Goal: Task Accomplishment & Management: Manage account settings

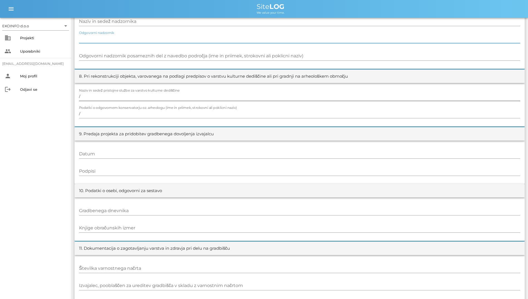
scroll to position [514, 0]
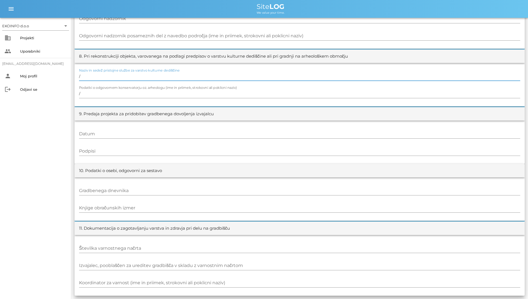
click at [184, 76] on input "/" at bounding box center [299, 76] width 441 height 9
click at [193, 96] on input "/" at bounding box center [299, 93] width 441 height 9
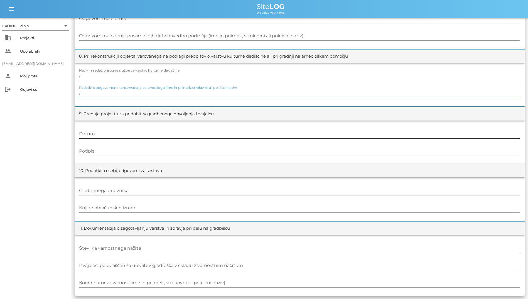
click at [207, 137] on input "Datum" at bounding box center [299, 133] width 441 height 9
click at [209, 145] on div "Podpisi" at bounding box center [299, 151] width 441 height 16
click at [213, 157] on div at bounding box center [299, 158] width 441 height 4
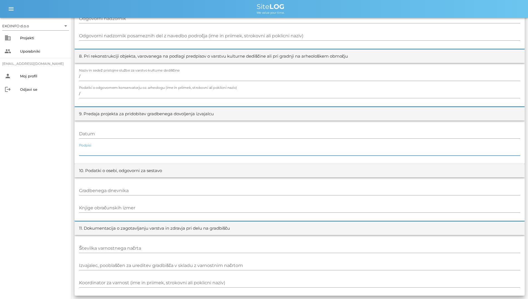
click at [215, 152] on input "Podpisi" at bounding box center [299, 151] width 441 height 9
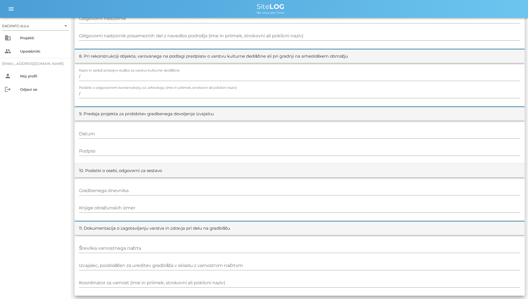
click at [221, 199] on div "Gradbenega dnevnika Knjige obračunskih izmer" at bounding box center [300, 198] width 450 height 43
click at [227, 193] on input "Gradbenega dnevnika" at bounding box center [299, 190] width 441 height 9
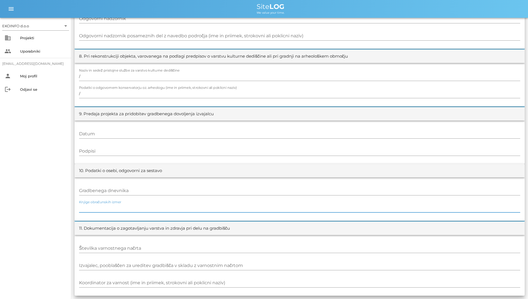
click at [227, 208] on input "Knjige obračunskih izmer" at bounding box center [299, 207] width 441 height 9
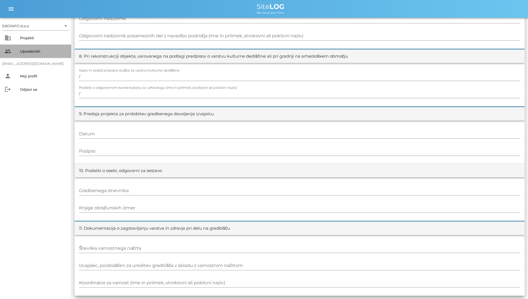
click at [34, 54] on div "Uporabniki" at bounding box center [43, 51] width 47 height 9
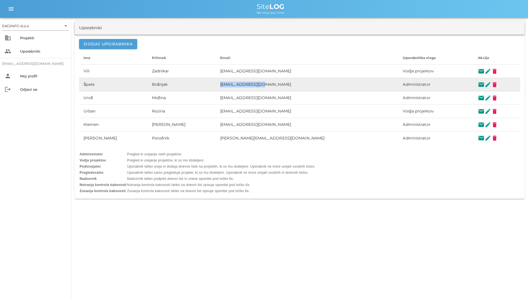
drag, startPoint x: 208, startPoint y: 83, endPoint x: 270, endPoint y: 83, distance: 62.0
click at [270, 83] on tr "[PERSON_NAME] [EMAIL_ADDRESS][DOMAIN_NAME] Administrator mail edit delete" at bounding box center [299, 84] width 441 height 13
click at [478, 85] on button "mail" at bounding box center [481, 84] width 7 height 7
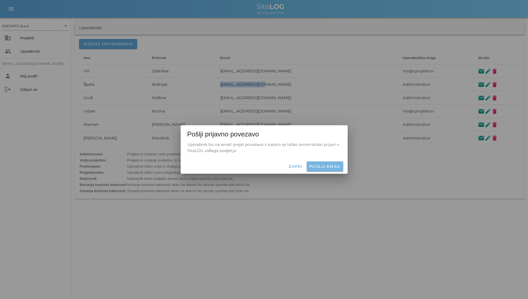
click at [324, 164] on span "Pošlji email" at bounding box center [325, 166] width 32 height 5
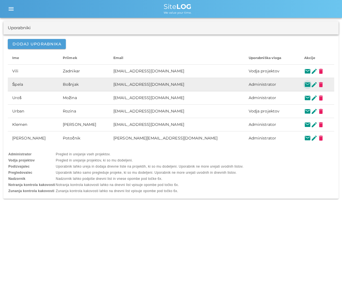
click at [305, 85] on button "mail" at bounding box center [308, 84] width 7 height 7
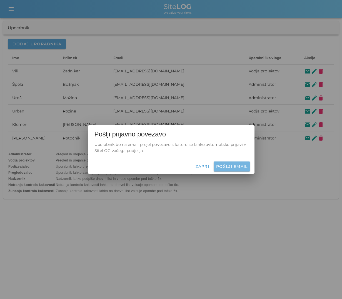
click at [235, 165] on span "Pošlji email" at bounding box center [232, 166] width 32 height 5
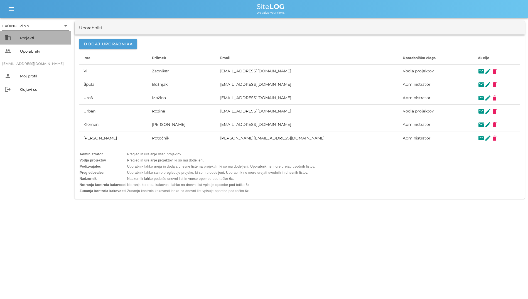
click at [23, 40] on div "Projekti" at bounding box center [43, 38] width 47 height 4
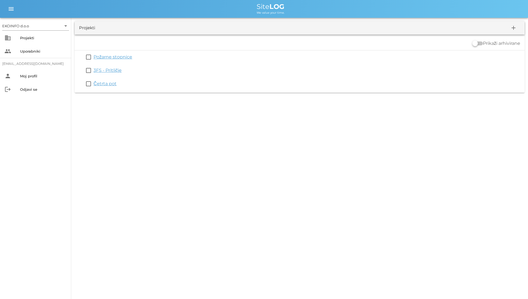
click at [164, 134] on div "EKOINFO d.o.o arrow_drop_down business Projekti people Uporabniki [EMAIL_ADDRES…" at bounding box center [264, 149] width 528 height 299
drag, startPoint x: 161, startPoint y: 7, endPoint x: 313, endPoint y: 35, distance: 154.6
click at [313, 35] on div "EKOINFO d.o.o arrow_drop_down business Projekti people Uporabniki [EMAIL_ADDRES…" at bounding box center [264, 48] width 528 height 96
click at [205, 36] on div "Prikaži arhivirane check_box_outline_blank Požarne stopnice check_box_outline_b…" at bounding box center [300, 63] width 450 height 58
drag, startPoint x: 256, startPoint y: 10, endPoint x: 285, endPoint y: 13, distance: 29.2
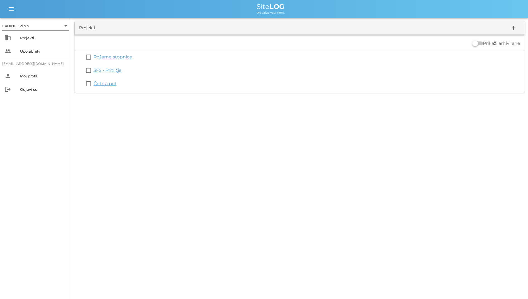
click at [285, 13] on div "Site LOG We value your time." at bounding box center [271, 8] width 506 height 11
drag, startPoint x: 285, startPoint y: 13, endPoint x: 256, endPoint y: 18, distance: 29.4
click at [256, 18] on div "Projekti add Prikaži arhivirane check_box_outline_blank Požarne stopnice check_…" at bounding box center [299, 57] width 457 height 78
drag, startPoint x: 251, startPoint y: 1, endPoint x: 294, endPoint y: 91, distance: 99.2
click at [294, 91] on div "EKOINFO d.o.o arrow_drop_down business Projekti people Uporabniki [EMAIL_ADDRES…" at bounding box center [264, 48] width 528 height 96
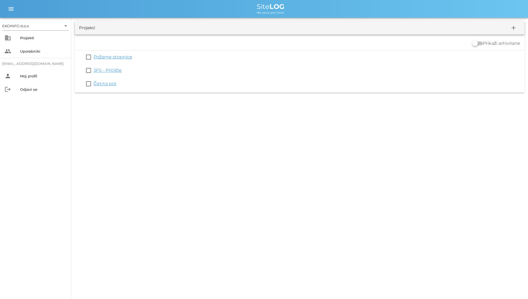
drag, startPoint x: 294, startPoint y: 91, endPoint x: 251, endPoint y: 124, distance: 54.3
click at [251, 124] on div "EKOINFO d.o.o arrow_drop_down business Projekti people Uporabniki [EMAIL_ADDRES…" at bounding box center [264, 149] width 528 height 299
drag, startPoint x: 251, startPoint y: 124, endPoint x: 230, endPoint y: 6, distance: 120.3
click at [230, 6] on div "EKOINFO d.o.o arrow_drop_down business Projekti people Uporabniki [EMAIL_ADDRES…" at bounding box center [264, 149] width 528 height 299
drag, startPoint x: 230, startPoint y: 6, endPoint x: 202, endPoint y: 6, distance: 28.4
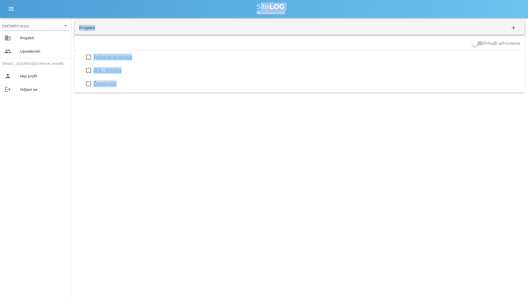
click at [202, 6] on div "Site LOG" at bounding box center [271, 6] width 506 height 7
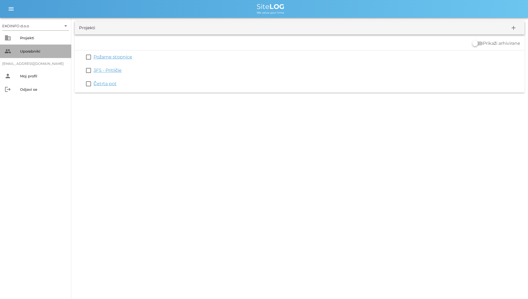
click at [27, 51] on div "Uporabniki" at bounding box center [43, 51] width 47 height 4
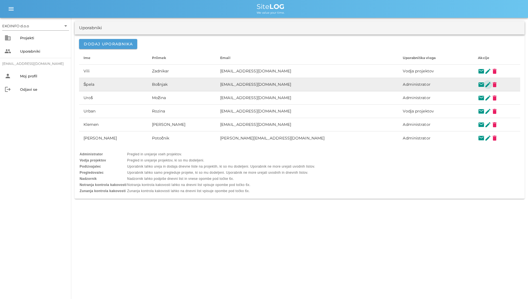
click at [484, 85] on button "edit" at bounding box center [487, 84] width 7 height 7
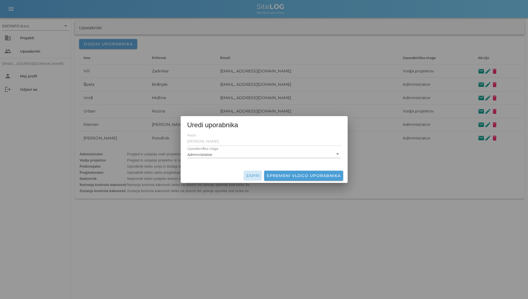
click at [253, 172] on button "Zapri" at bounding box center [252, 176] width 19 height 10
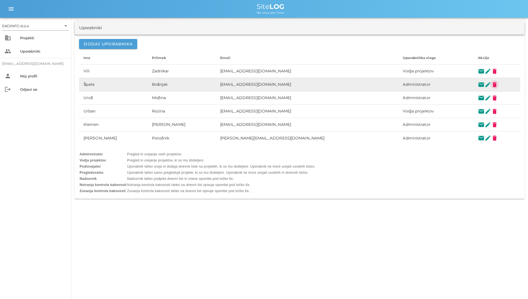
click at [491, 83] on button "delete" at bounding box center [494, 84] width 7 height 7
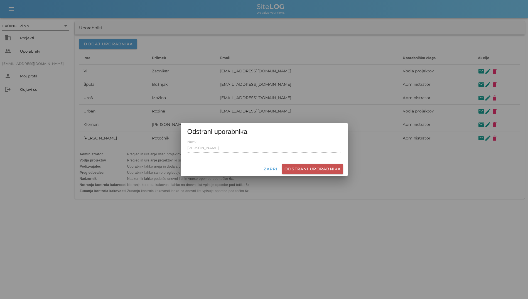
click at [310, 170] on span "Odstrani uporabnika" at bounding box center [312, 168] width 57 height 5
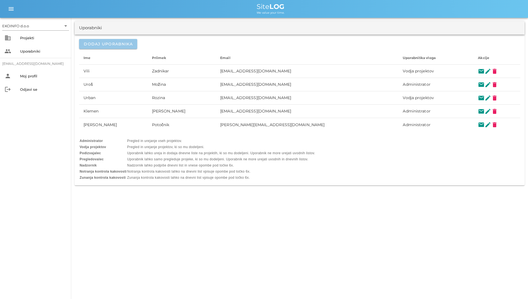
click at [104, 39] on button "Dodaj uporabnika" at bounding box center [108, 44] width 58 height 10
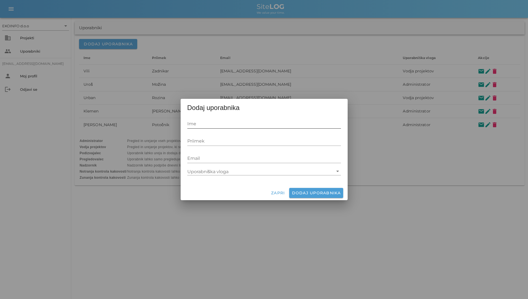
click at [203, 120] on input "Ime" at bounding box center [264, 123] width 154 height 9
type input "Špela"
type input "Bošnjak"
type input "[EMAIL_ADDRESS][DOMAIN_NAME]"
click at [235, 170] on input "Uporabniška vloga" at bounding box center [260, 171] width 146 height 7
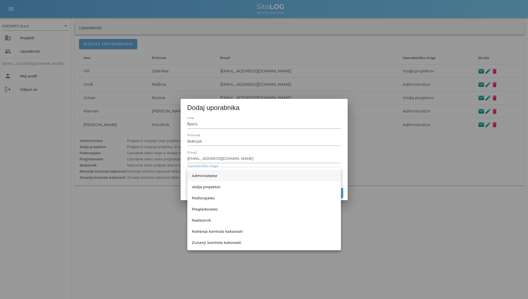
click at [228, 176] on div "Administrator" at bounding box center [264, 175] width 145 height 4
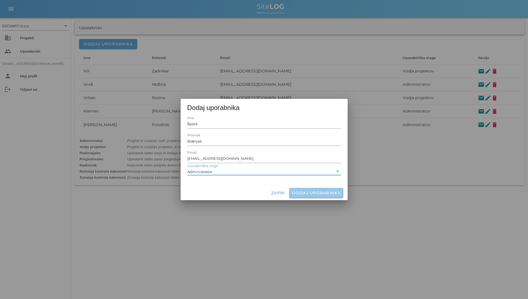
click at [302, 190] on button "Dodaj uporabnika" at bounding box center [316, 193] width 54 height 10
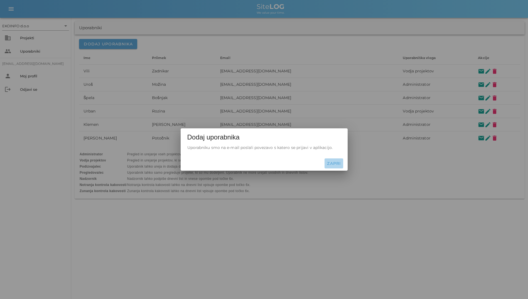
click at [338, 163] on span "Zapri" at bounding box center [334, 163] width 14 height 5
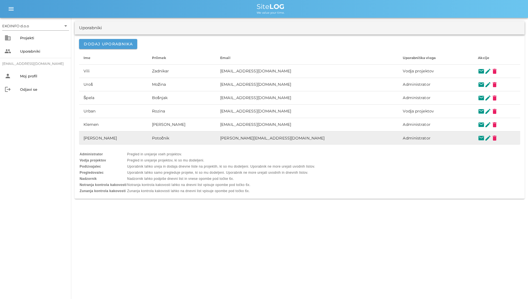
click at [100, 134] on td "[PERSON_NAME]" at bounding box center [113, 137] width 68 height 13
